Goal: Information Seeking & Learning: Learn about a topic

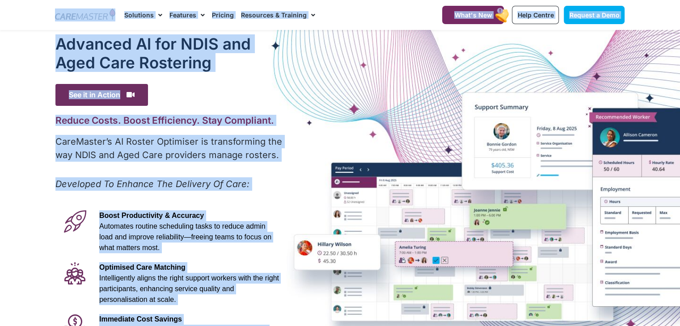
click at [303, 82] on div "Advanced Al for NDIS and Aged Care Rostering See it in Action Video Player [URL…" at bounding box center [340, 250] width 579 height 440
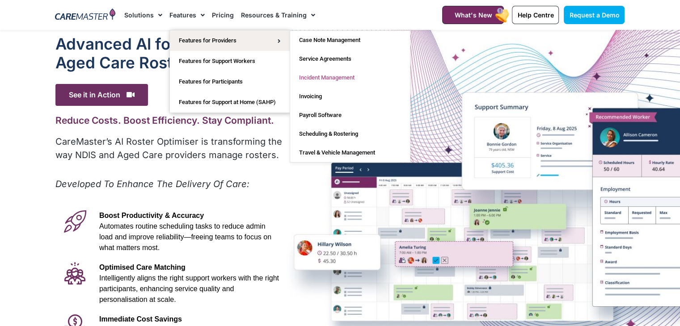
click at [322, 70] on link "Incident Management" at bounding box center [350, 77] width 120 height 19
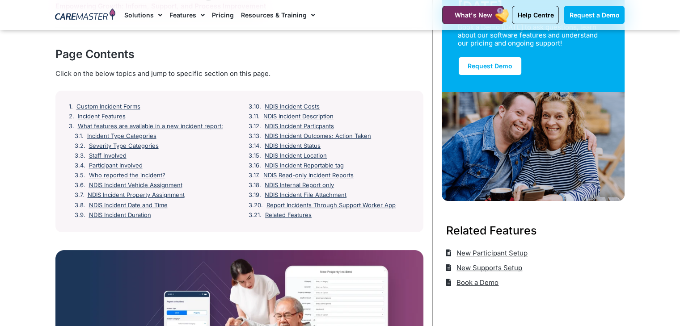
scroll to position [91, 0]
click at [309, 124] on link "NDIS Incident Particpants" at bounding box center [301, 126] width 72 height 7
